Goal: Check status: Check status

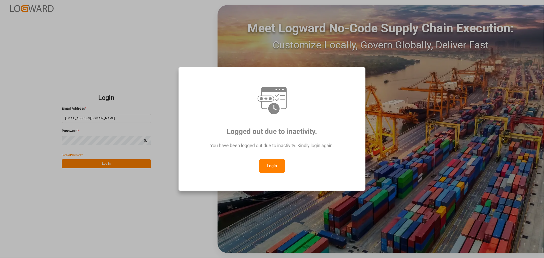
drag, startPoint x: 279, startPoint y: 168, endPoint x: 276, endPoint y: 165, distance: 4.2
click at [279, 168] on button "Login" at bounding box center [272, 166] width 26 height 14
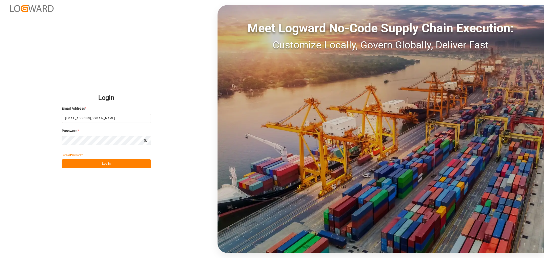
click at [107, 166] on button "Log In" at bounding box center [106, 163] width 89 height 9
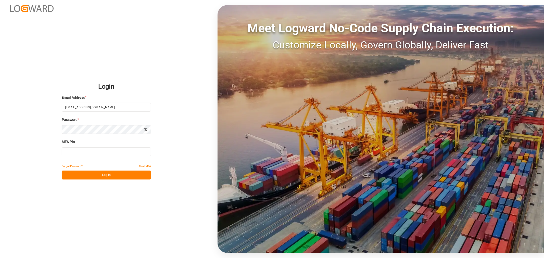
click at [109, 154] on input at bounding box center [106, 151] width 89 height 9
type input "750507"
click at [108, 178] on button "Log In" at bounding box center [106, 175] width 89 height 9
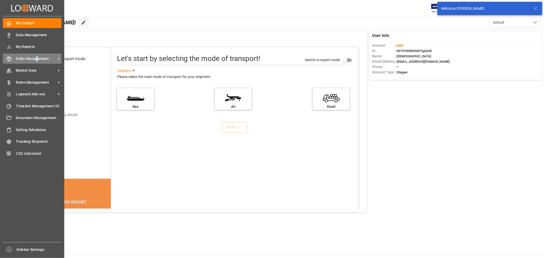
click at [36, 57] on span "Order Management" at bounding box center [36, 58] width 40 height 5
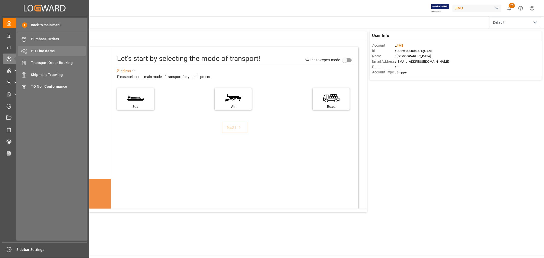
click at [43, 51] on span "PO Line Items" at bounding box center [58, 50] width 55 height 5
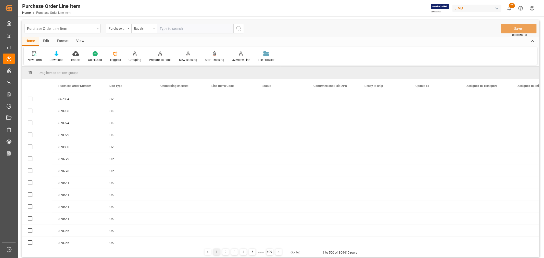
drag, startPoint x: 170, startPoint y: 29, endPoint x: 417, endPoint y: 1, distance: 248.8
click at [170, 29] on input "text" at bounding box center [195, 29] width 77 height 10
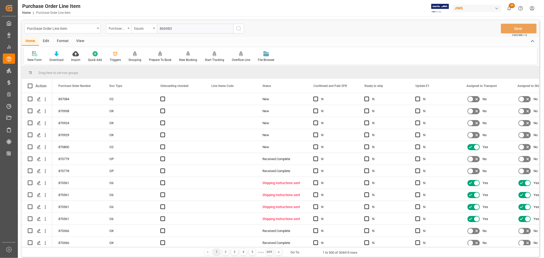
type input "866983"
click at [239, 28] on icon "search button" at bounding box center [239, 29] width 6 height 6
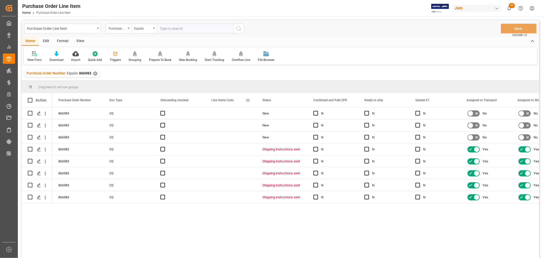
click at [246, 100] on span at bounding box center [248, 100] width 5 height 5
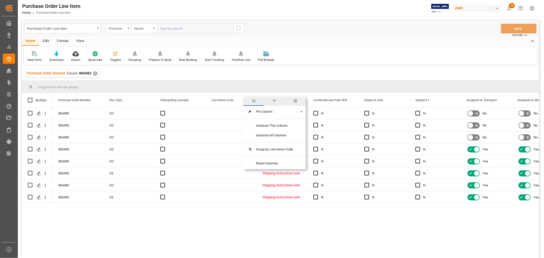
click at [299, 98] on span "columns" at bounding box center [295, 101] width 21 height 9
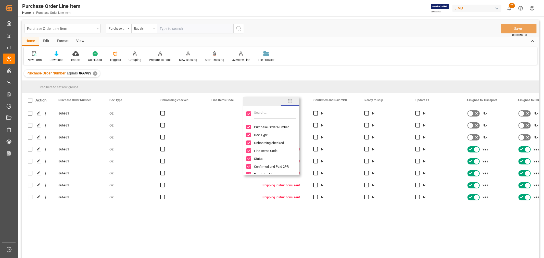
click at [248, 112] on input "Toggle Select All Columns" at bounding box center [248, 113] width 5 height 5
checkbox input "false"
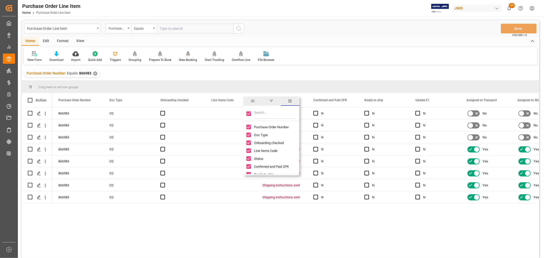
checkbox input "false"
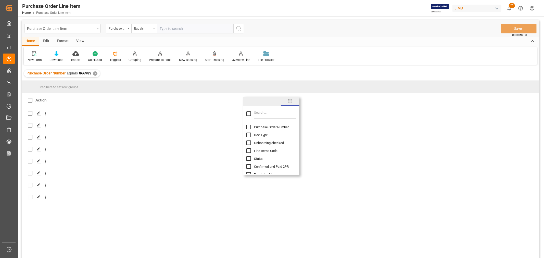
drag, startPoint x: 248, startPoint y: 124, endPoint x: 255, endPoint y: 121, distance: 6.8
click at [248, 124] on div "Purchase Order Number" at bounding box center [274, 127] width 56 height 8
click at [247, 128] on input "Purchase Order Number column toggle visibility (hidden)" at bounding box center [248, 127] width 5 height 5
checkbox input "true"
checkbox input "false"
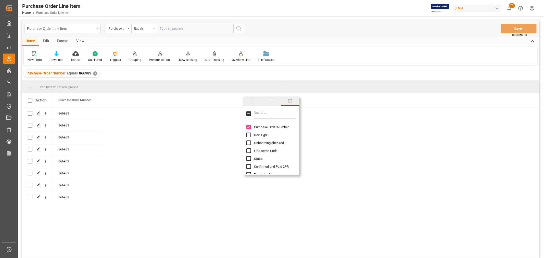
click at [271, 112] on input "Filter Columns Input" at bounding box center [275, 114] width 42 height 10
type input "incoterm"
click at [249, 126] on input "Incoterm Vendor Master (by the supplier) column toggle visibility (hidden)" at bounding box center [248, 127] width 5 height 5
checkbox input "true"
checkbox input "false"
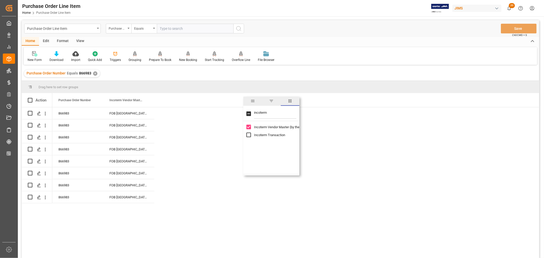
click at [249, 136] on input "Incoterm Transaction column toggle visibility (hidden)" at bounding box center [248, 135] width 5 height 5
checkbox input "true"
click at [332, 239] on div "866983 FOB [GEOGRAPHIC_DATA] [GEOGRAPHIC_DATA] 866983 FOB [GEOGRAPHIC_DATA] [GE…" at bounding box center [295, 184] width 487 height 154
